Goal: Information Seeking & Learning: Check status

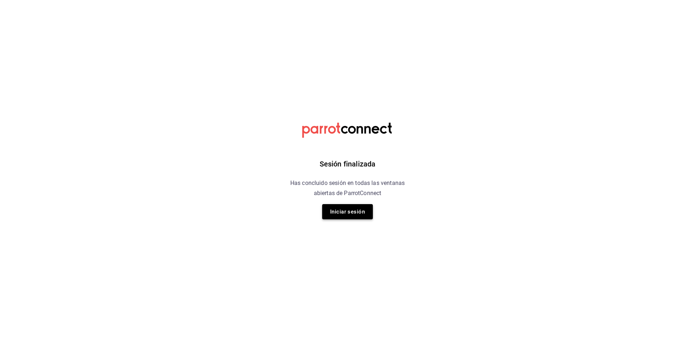
click at [343, 216] on button "Iniciar sesión" at bounding box center [347, 211] width 51 height 15
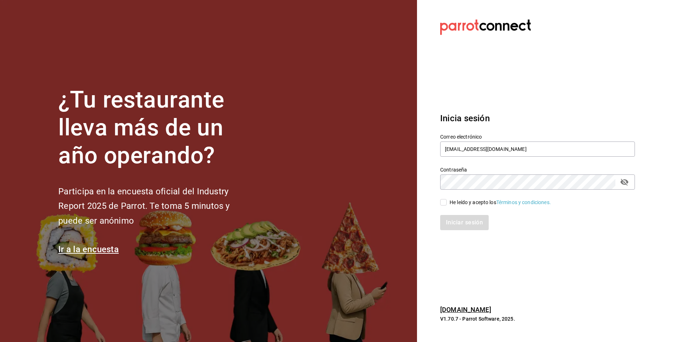
click at [446, 203] on input "He leído y acepto los Términos y condiciones." at bounding box center [443, 202] width 7 height 7
checkbox input "true"
click at [469, 224] on button "Iniciar sesión" at bounding box center [464, 222] width 49 height 15
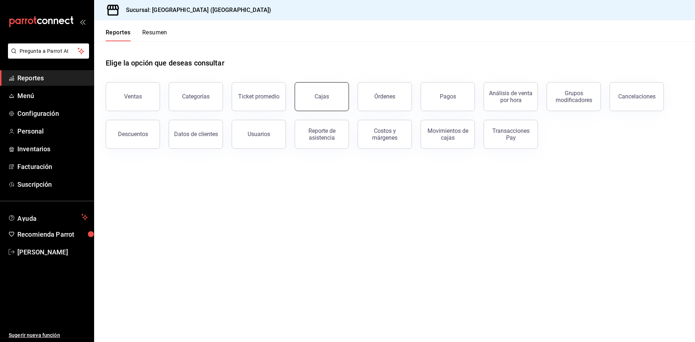
click at [313, 106] on link "Cajas" at bounding box center [321, 96] width 54 height 29
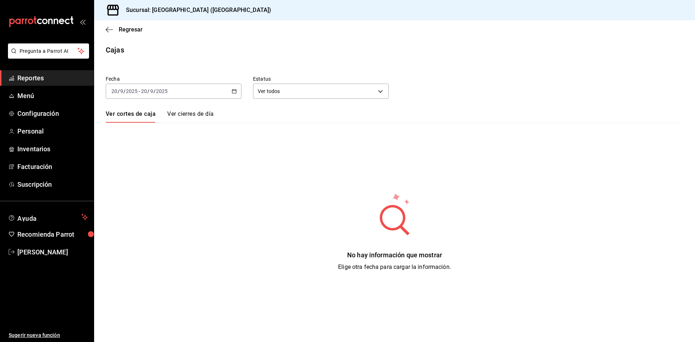
click at [229, 91] on div "2025-09-20 20 / 9 / 2025 - 2025-09-20 20 / 9 / 2025" at bounding box center [174, 91] width 136 height 15
click at [145, 144] on span "Semana actual" at bounding box center [140, 146] width 56 height 8
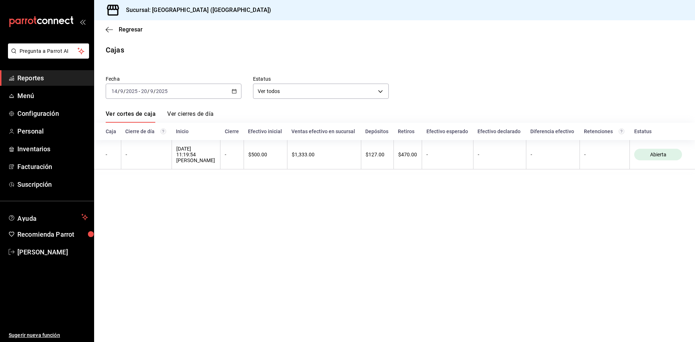
click at [183, 112] on link "Ver cierres de día" at bounding box center [190, 116] width 46 height 12
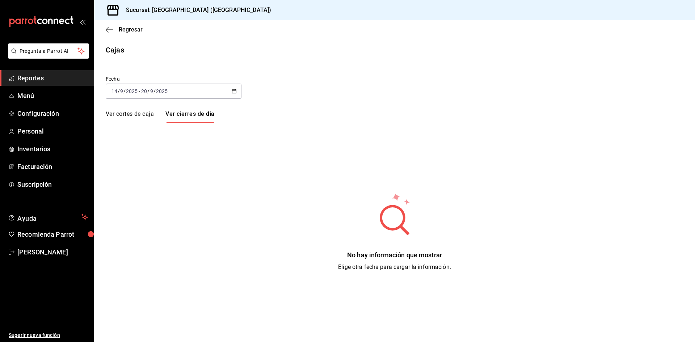
click at [137, 114] on link "Ver cortes de caja" at bounding box center [130, 116] width 48 height 12
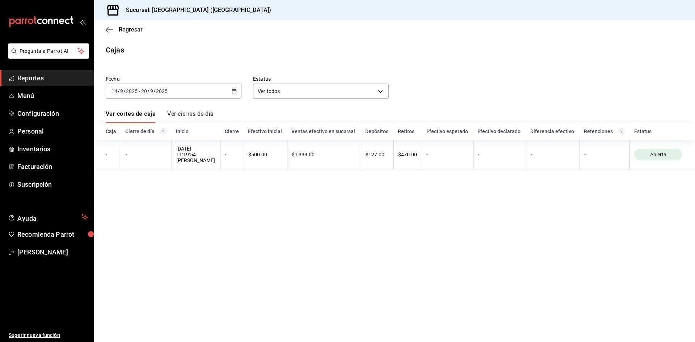
click at [188, 116] on link "Ver cierres de día" at bounding box center [190, 116] width 46 height 12
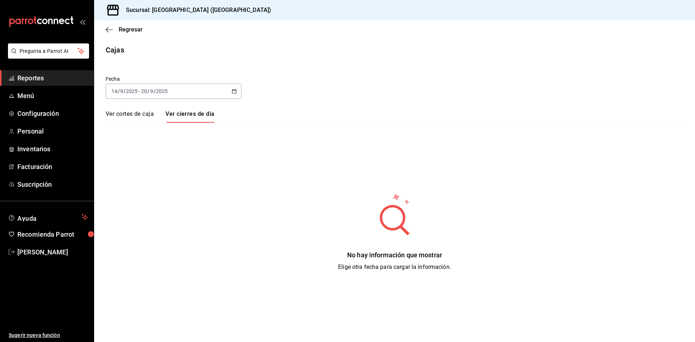
click at [152, 111] on link "Ver cortes de caja" at bounding box center [130, 116] width 48 height 12
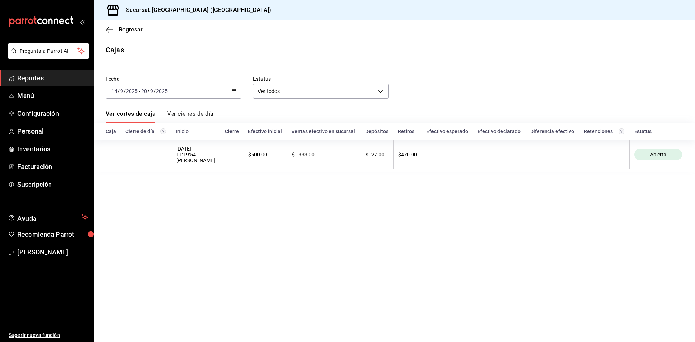
click at [233, 92] on icon "button" at bounding box center [234, 91] width 5 height 5
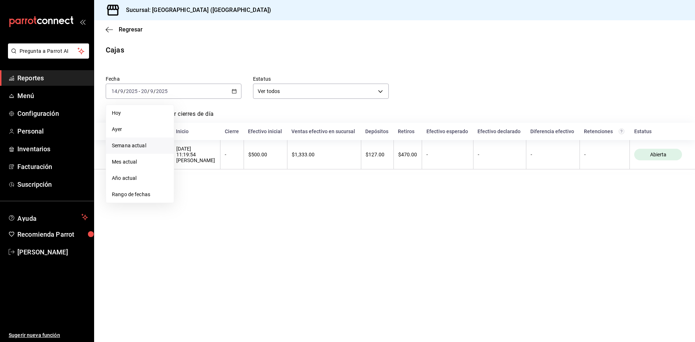
click at [134, 148] on span "Semana actual" at bounding box center [140, 146] width 56 height 8
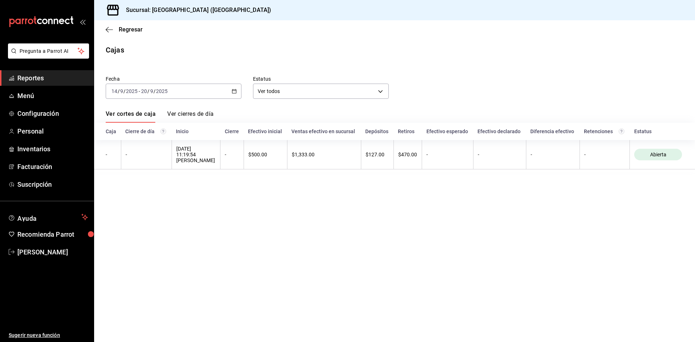
click at [127, 92] on input "2025" at bounding box center [132, 91] width 12 height 6
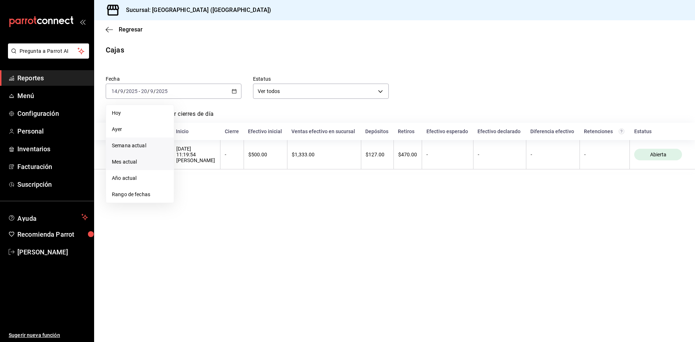
click at [136, 162] on span "Mes actual" at bounding box center [140, 162] width 56 height 8
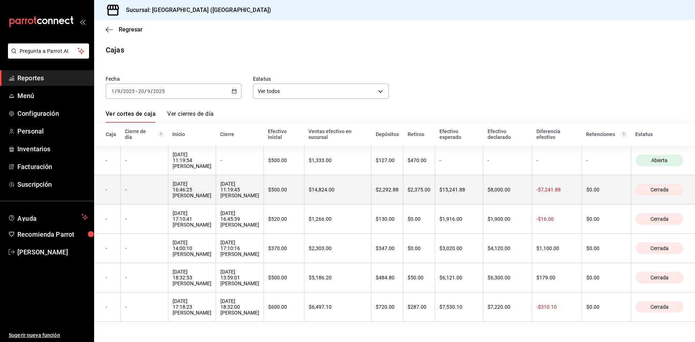
click at [196, 193] on div "09/09/2025 16:46:25 Alejandro Muro" at bounding box center [192, 189] width 39 height 17
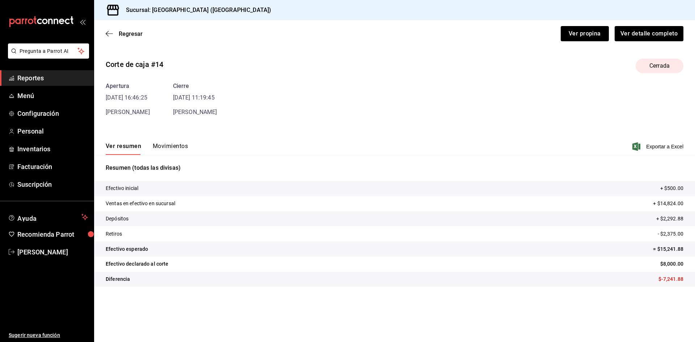
click at [164, 141] on div "Ver resumen Movimientos Exportar a Excel" at bounding box center [394, 144] width 601 height 21
click at [167, 148] on button "Movimientos" at bounding box center [170, 149] width 35 height 12
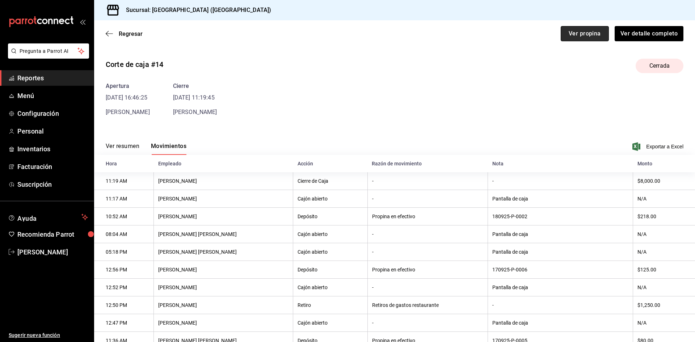
click at [560, 30] on button "Ver propina" at bounding box center [584, 33] width 48 height 15
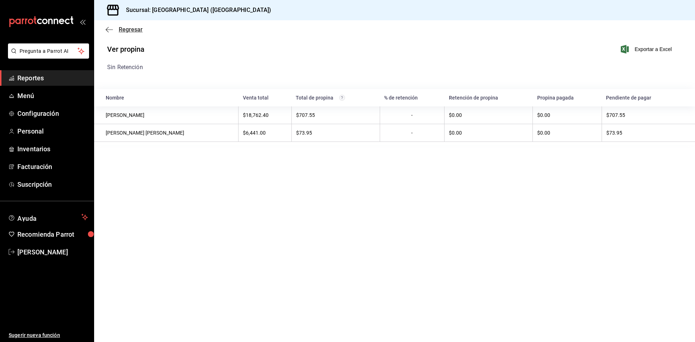
click at [111, 30] on icon "button" at bounding box center [109, 29] width 7 height 7
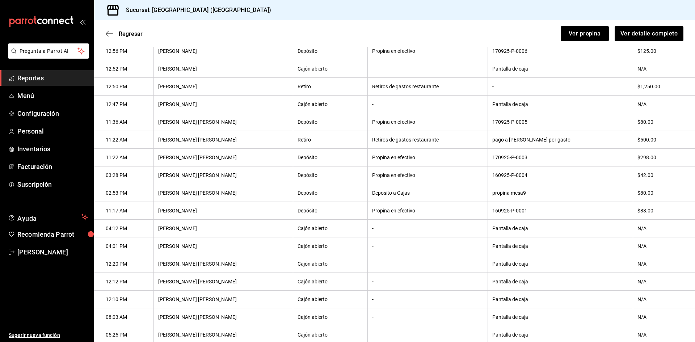
scroll to position [109, 0]
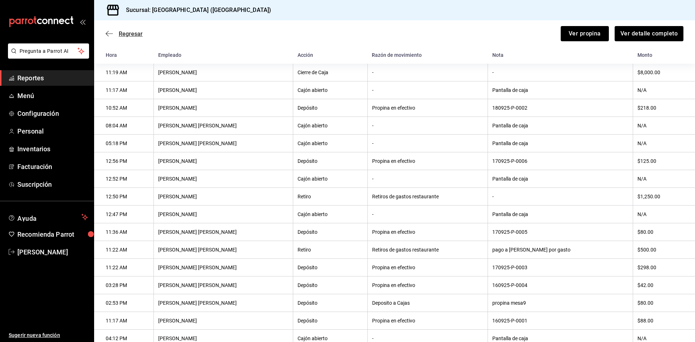
click at [115, 32] on span "Regresar" at bounding box center [124, 33] width 37 height 7
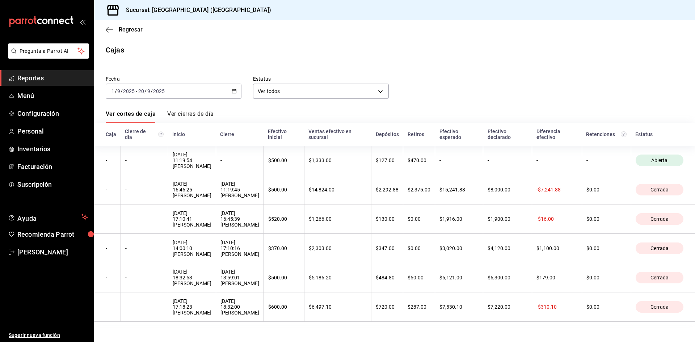
scroll to position [1, 0]
click at [110, 31] on icon "button" at bounding box center [109, 29] width 7 height 7
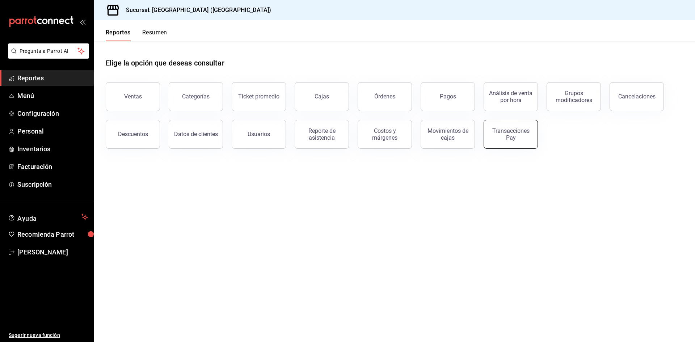
click at [512, 136] on div "Transacciones Pay" at bounding box center [510, 134] width 45 height 14
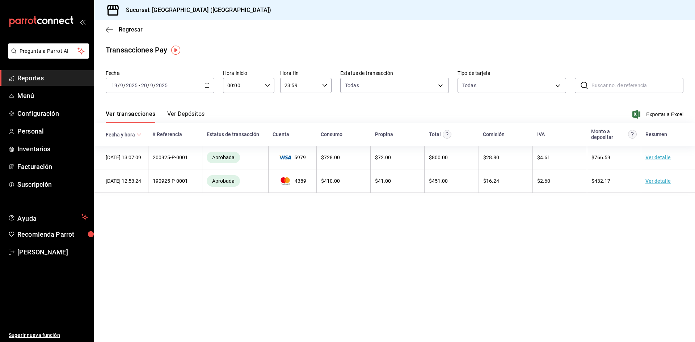
click at [204, 86] on icon "button" at bounding box center [206, 85] width 5 height 5
click at [139, 140] on span "Semana actual" at bounding box center [140, 140] width 56 height 8
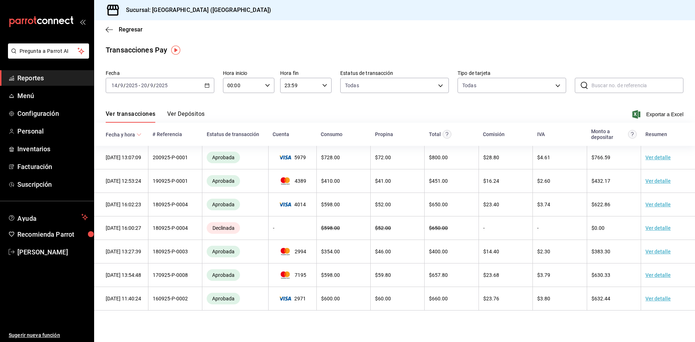
click at [213, 85] on div "2025-09-14 14 / 9 / 2025 - 2025-09-20 20 / 9 / 2025" at bounding box center [160, 85] width 109 height 15
click at [142, 191] on span "Rango de fechas" at bounding box center [140, 189] width 56 height 8
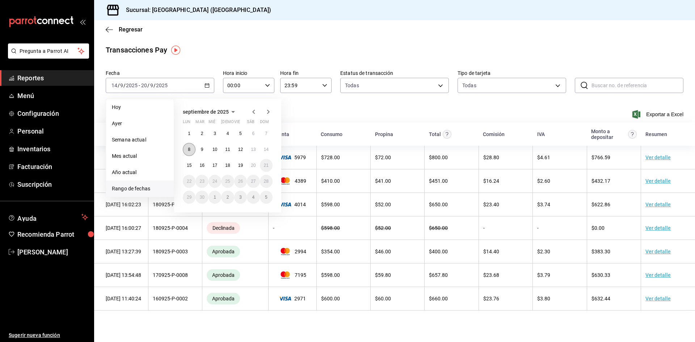
click at [190, 148] on abbr "8" at bounding box center [189, 149] width 3 height 5
click at [252, 148] on abbr "13" at bounding box center [253, 149] width 5 height 5
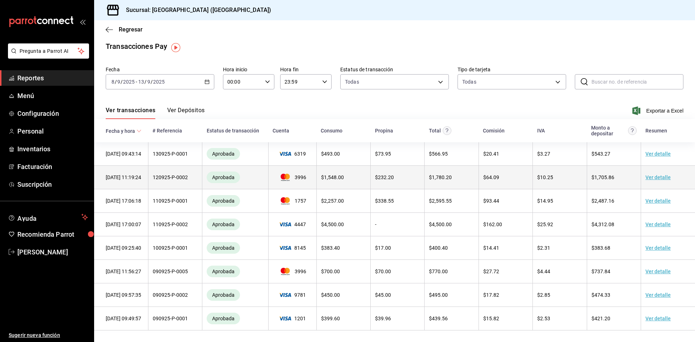
scroll to position [10, 0]
